Goal: Find specific fact: Find specific fact

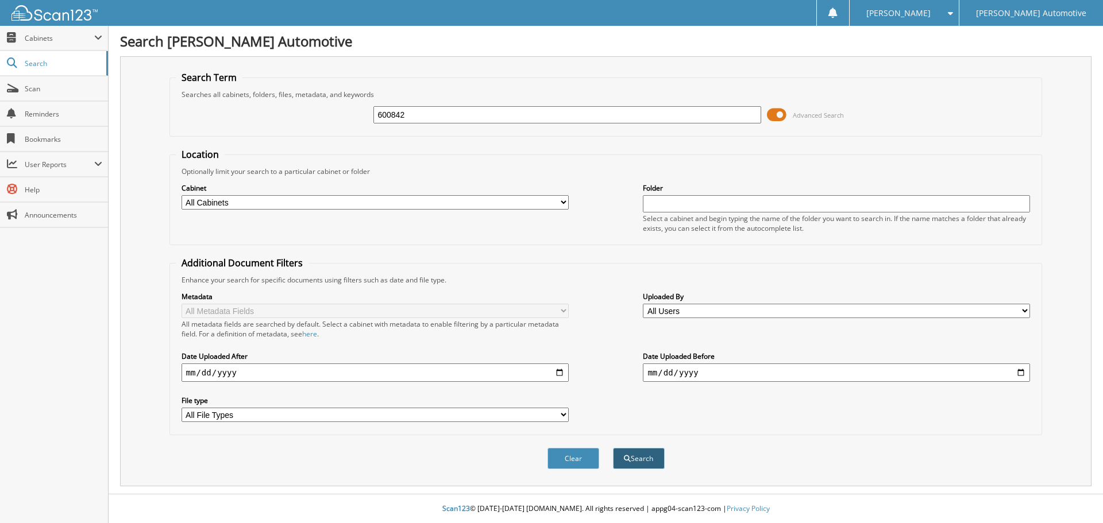
type input "600842"
click at [657, 455] on button "Search" at bounding box center [639, 458] width 52 height 21
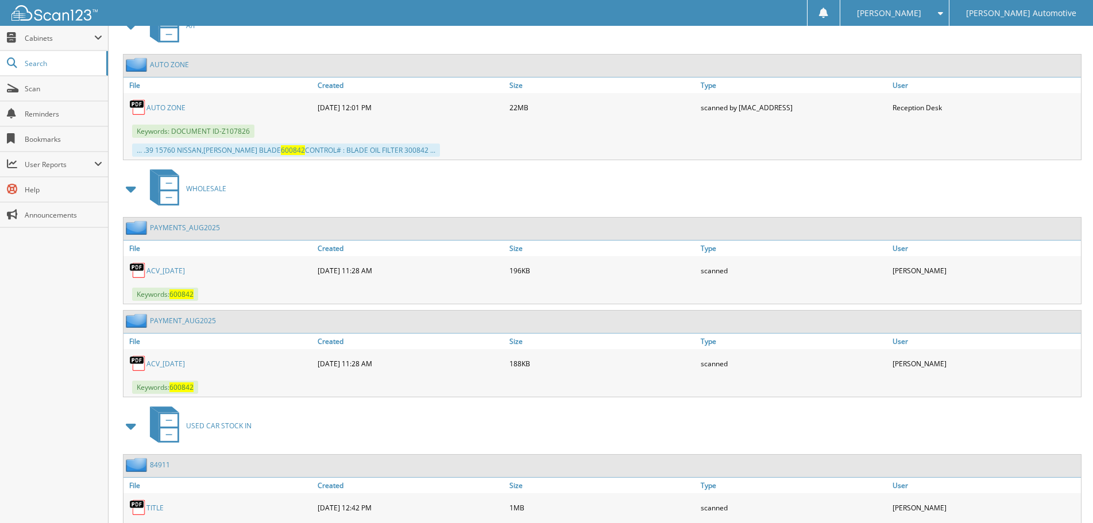
scroll to position [970, 0]
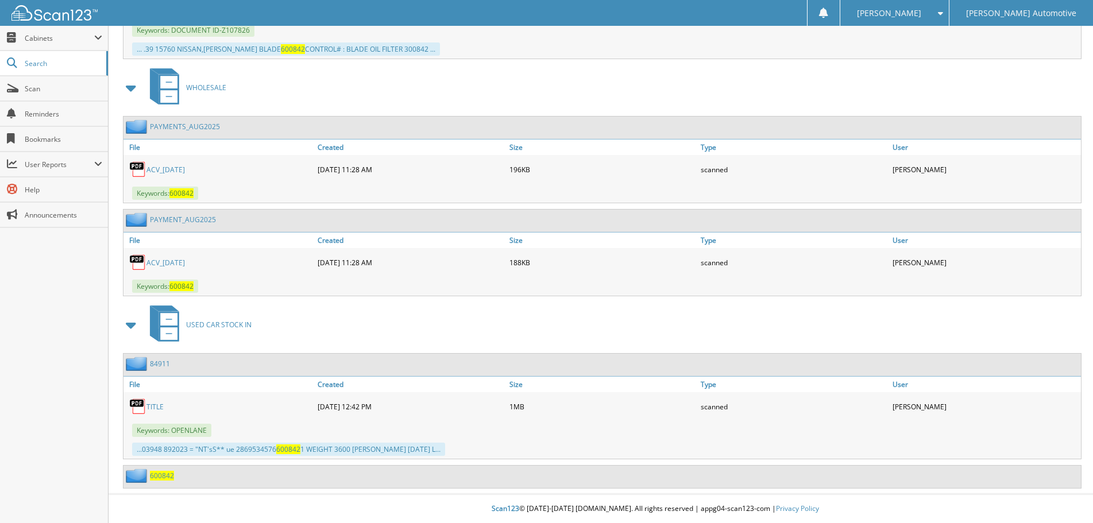
click at [167, 478] on span "600842" at bounding box center [162, 476] width 24 height 10
